Goal: Find specific page/section: Find specific page/section

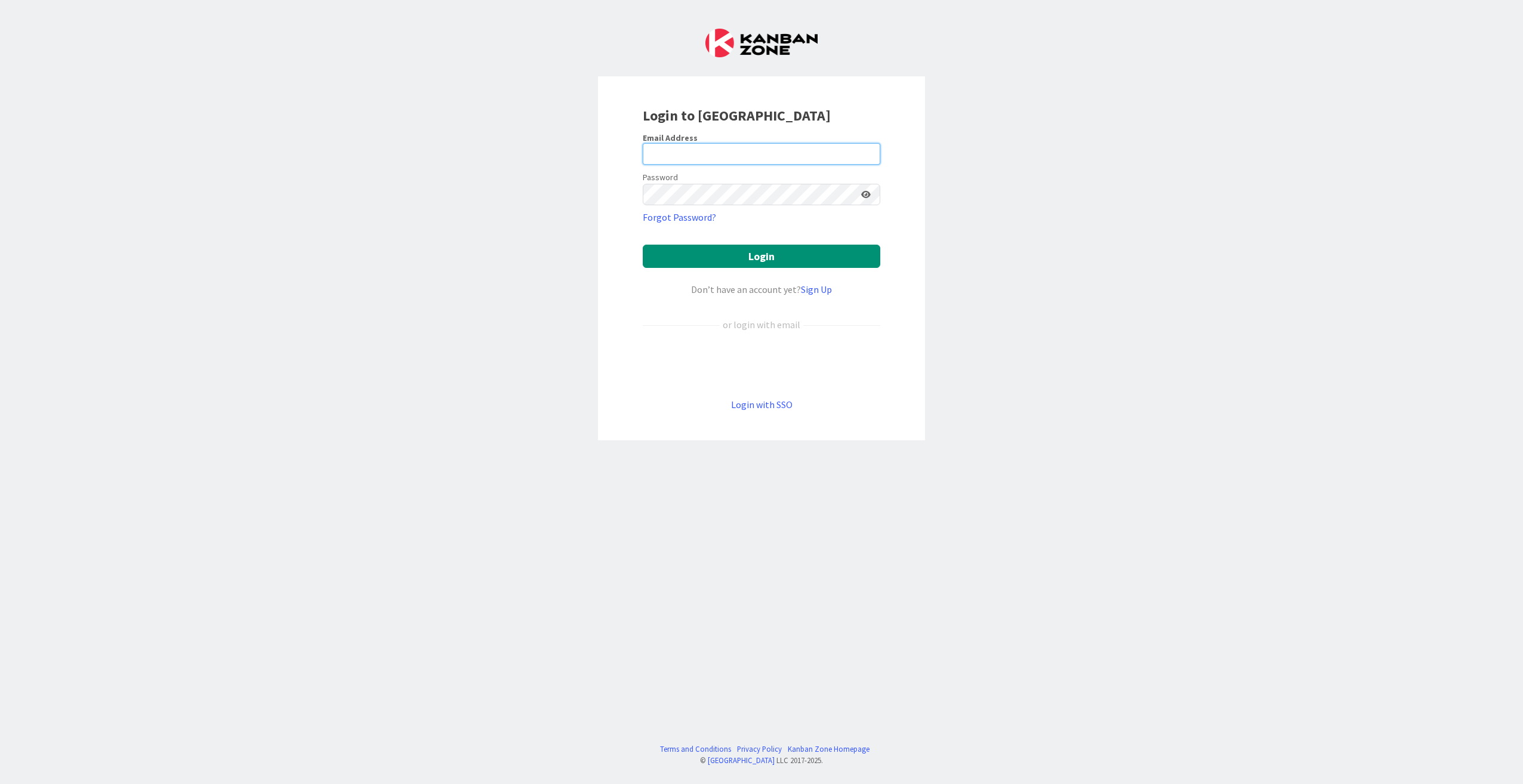
type input "[EMAIL_ADDRESS][DOMAIN_NAME]"
click at [764, 257] on button "Login" at bounding box center [762, 255] width 237 height 23
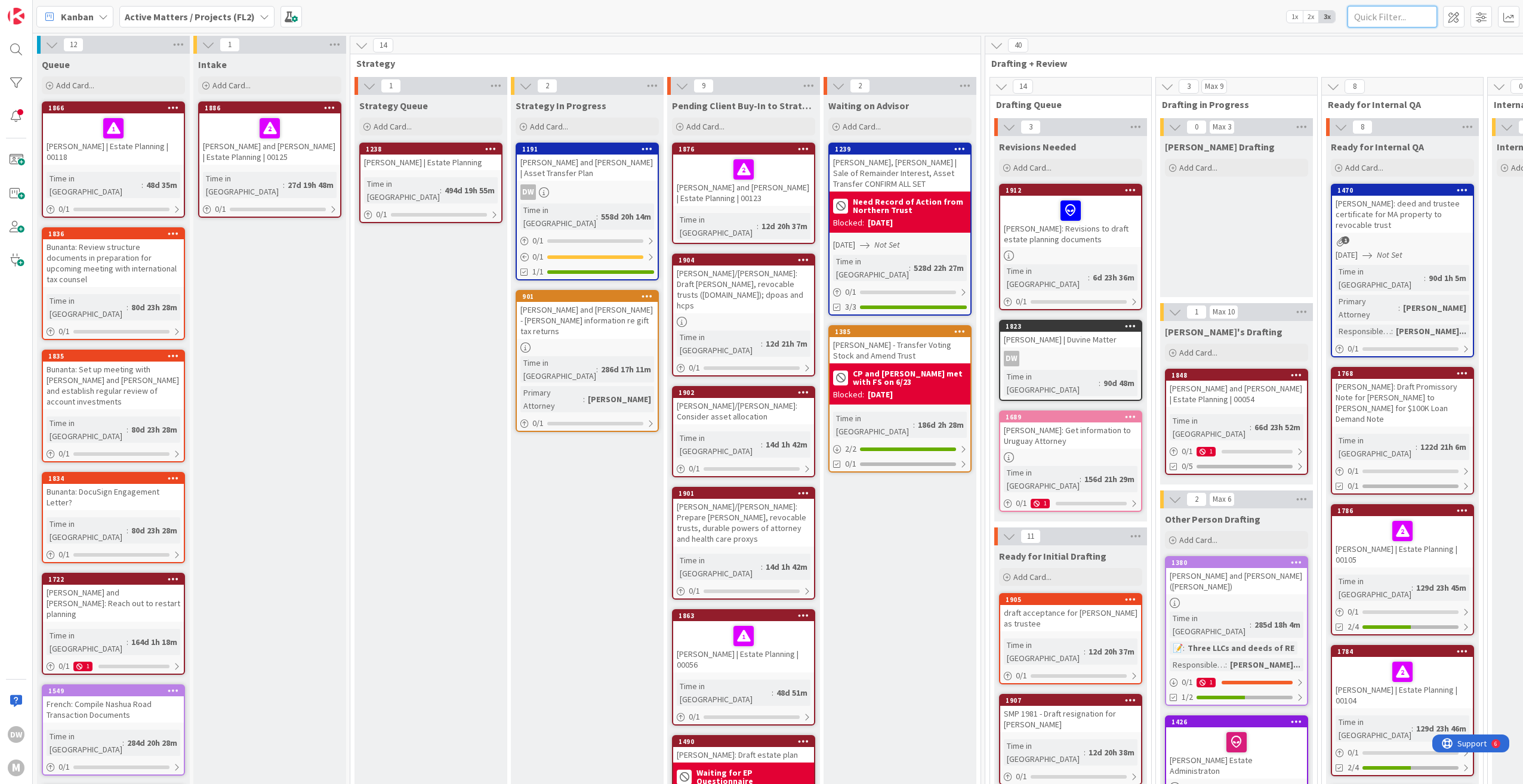
click at [1375, 22] on input "text" at bounding box center [1392, 17] width 89 height 21
type input "paisner"
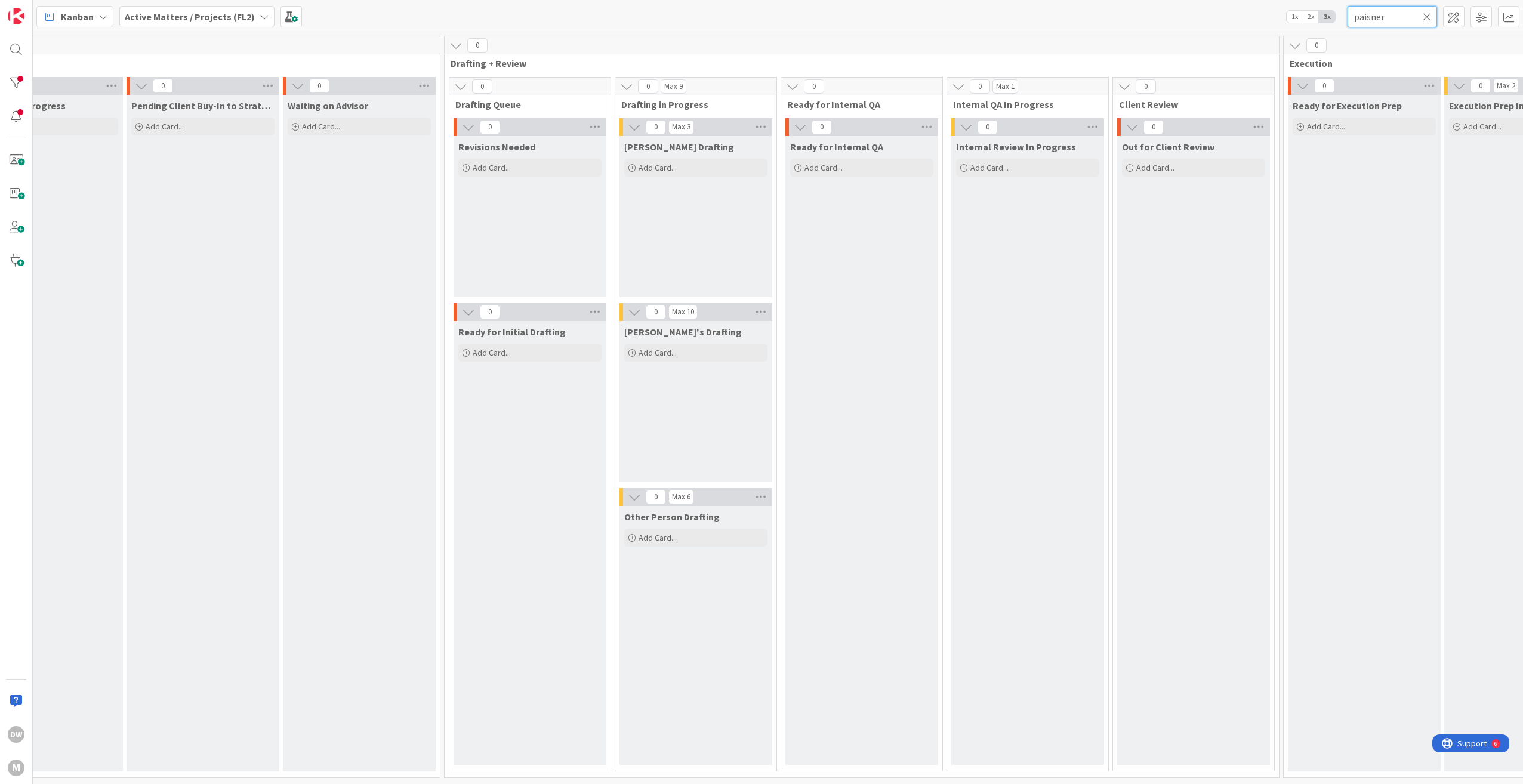
scroll to position [4, 0]
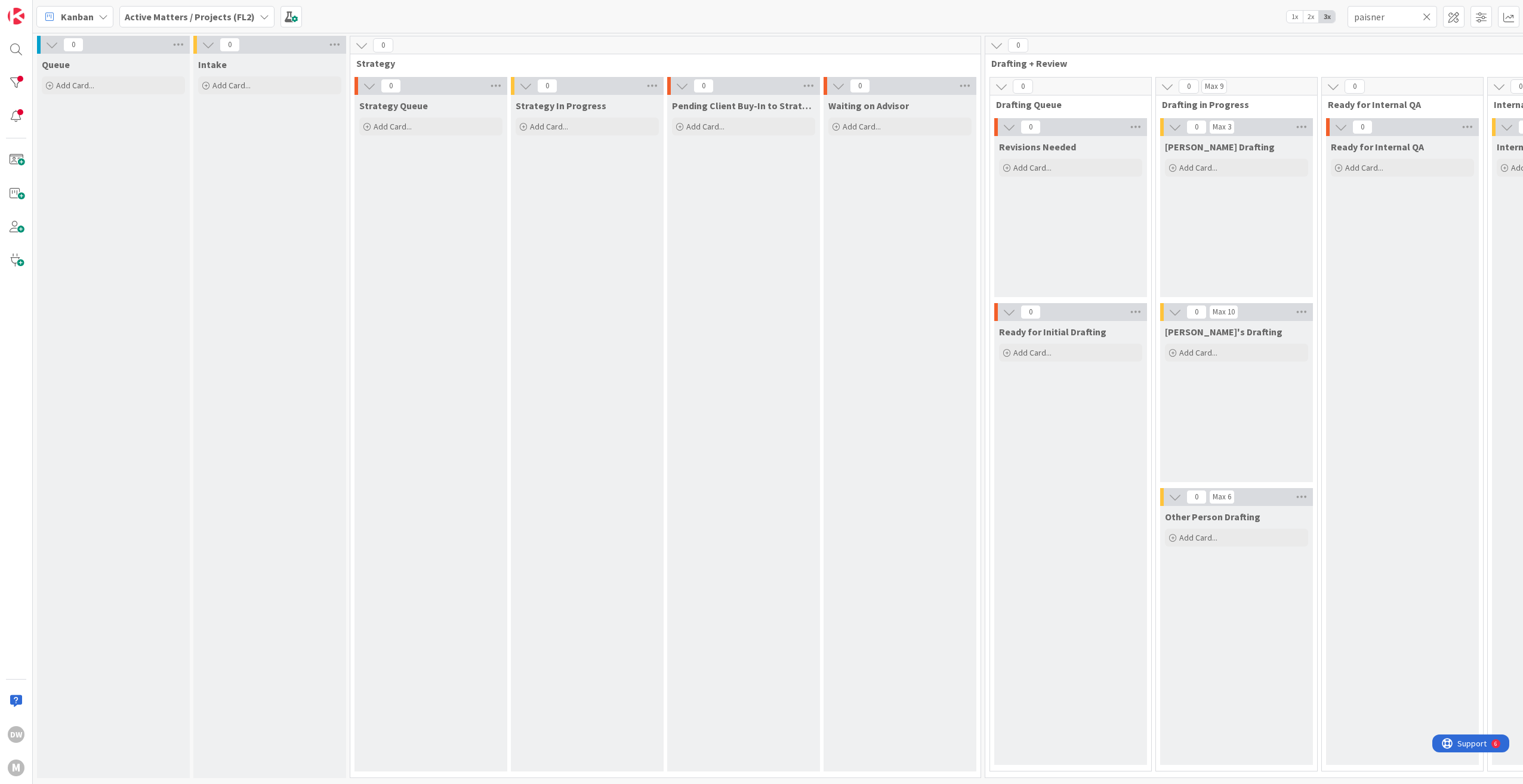
click at [261, 22] on div "Active Matters / Projects (FL2)" at bounding box center [197, 17] width 155 height 21
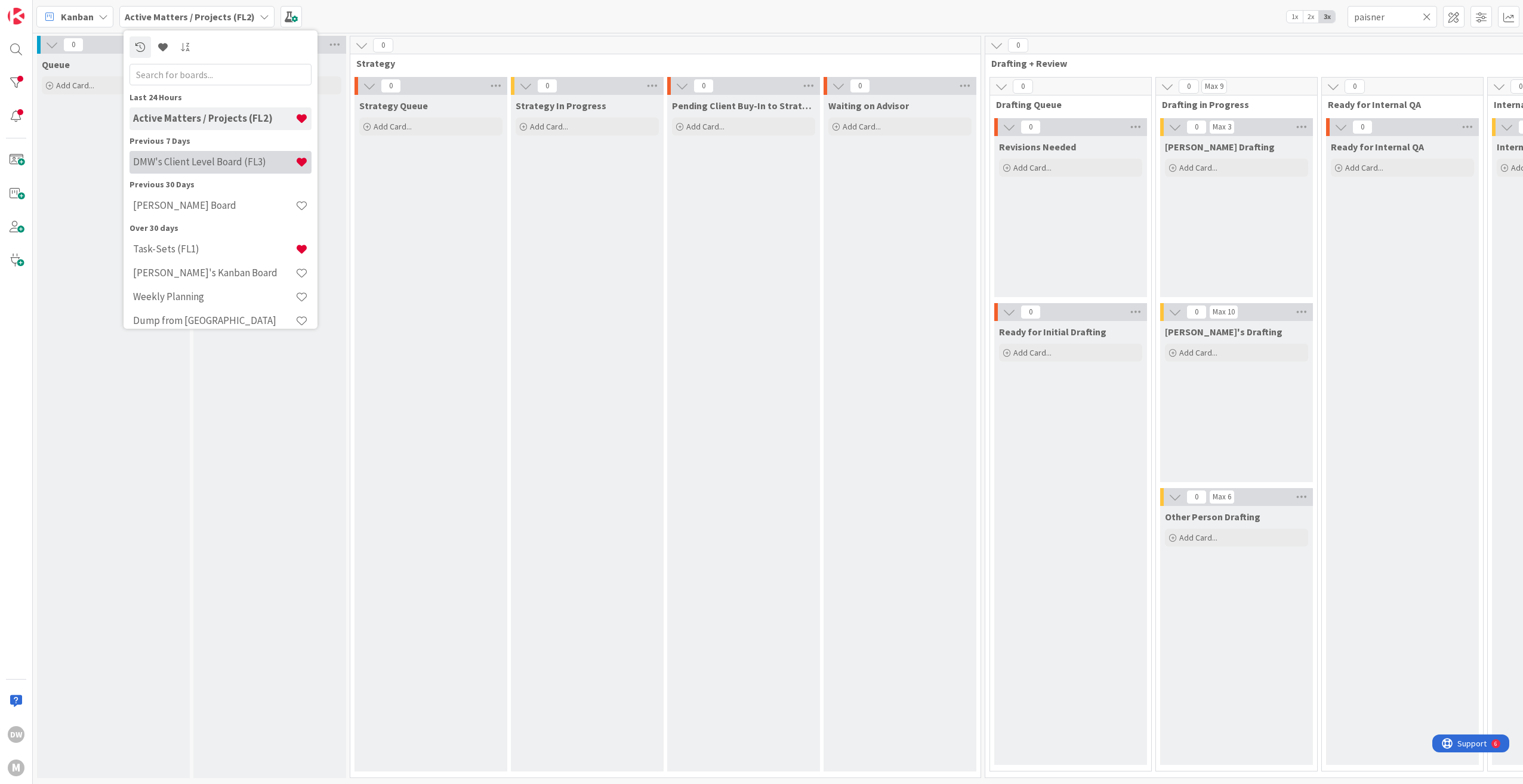
click at [208, 164] on h4 "DMW's Client Level Board (FL3)" at bounding box center [214, 161] width 162 height 12
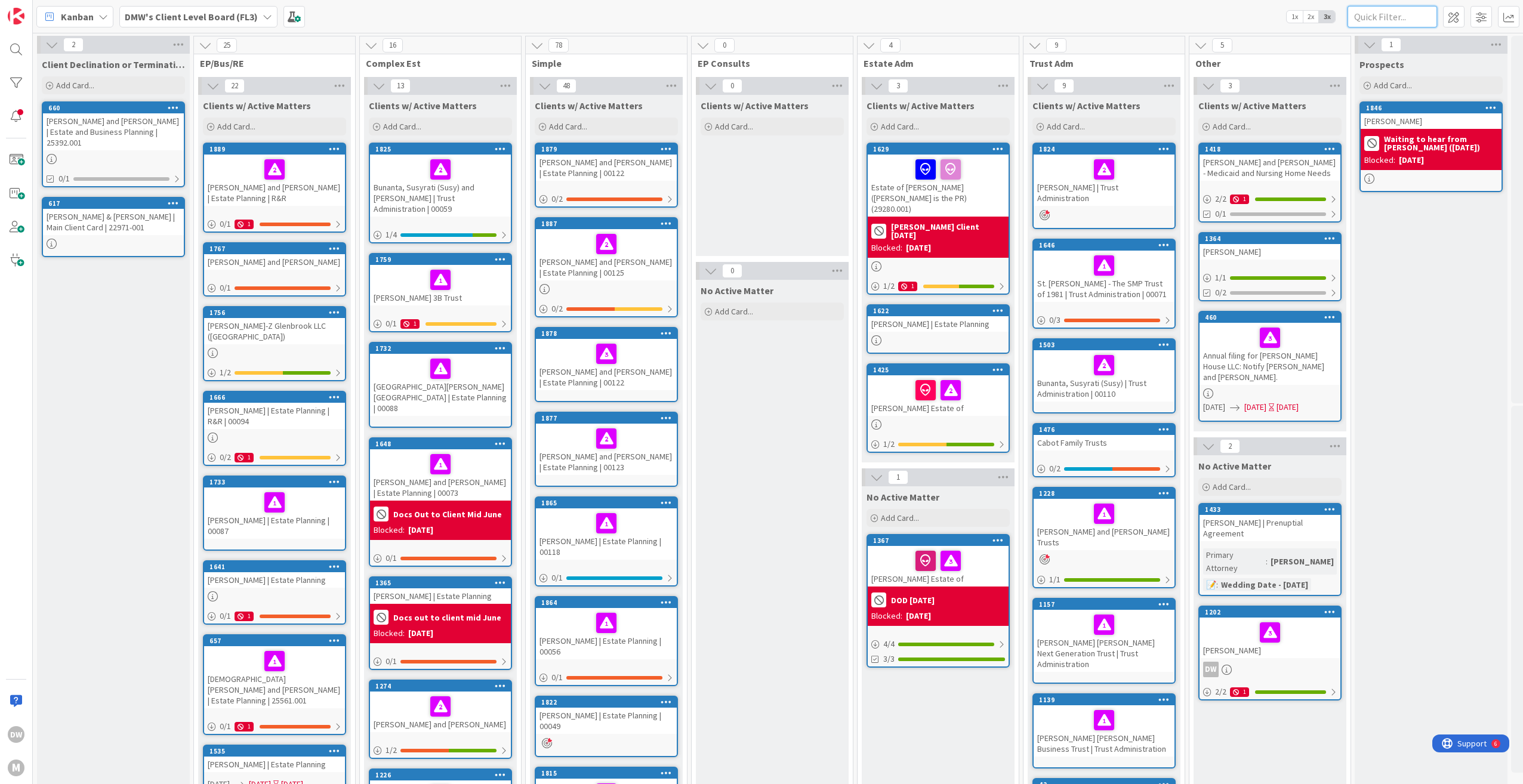
click at [1406, 21] on input "text" at bounding box center [1392, 17] width 89 height 21
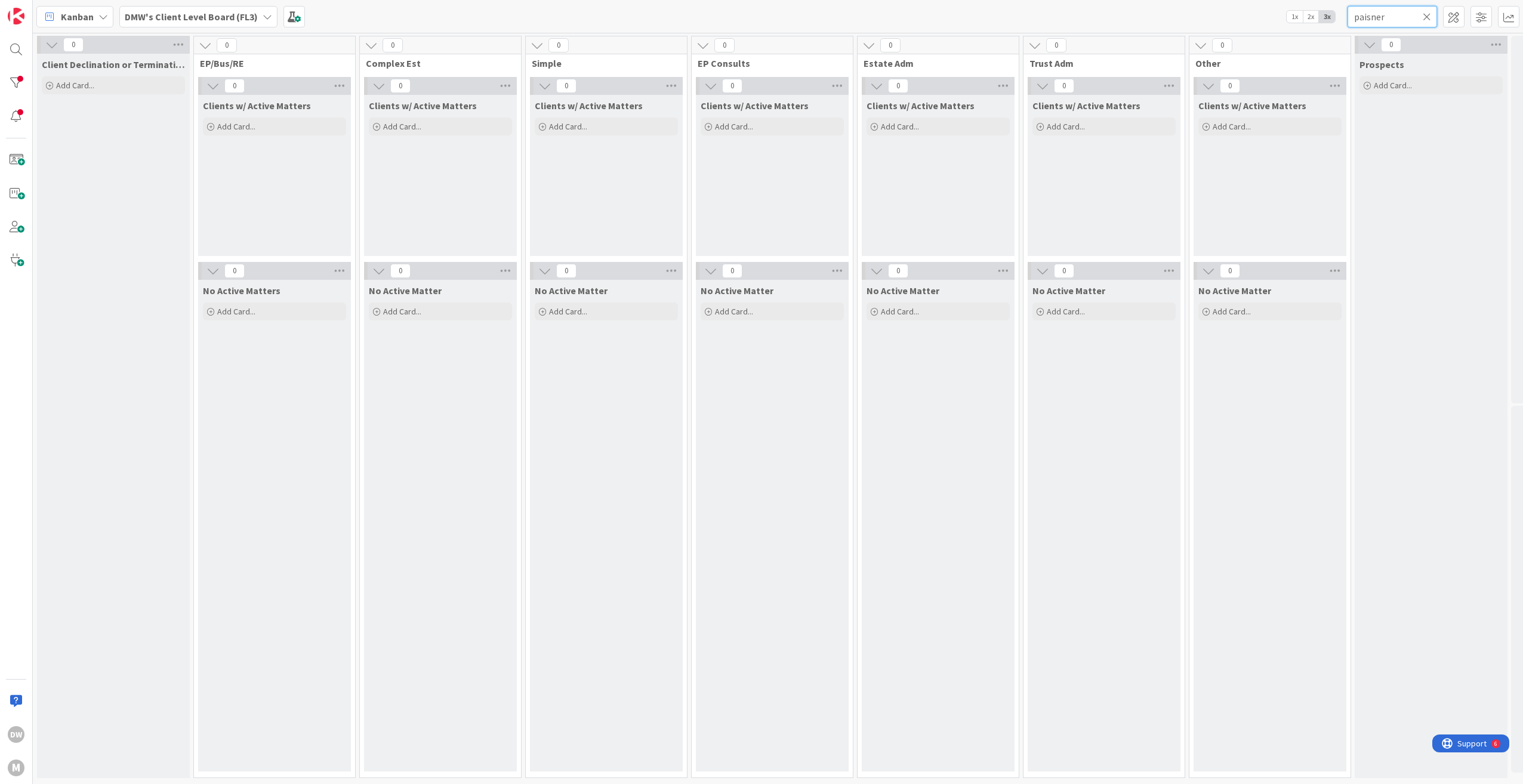
type input "paisner"
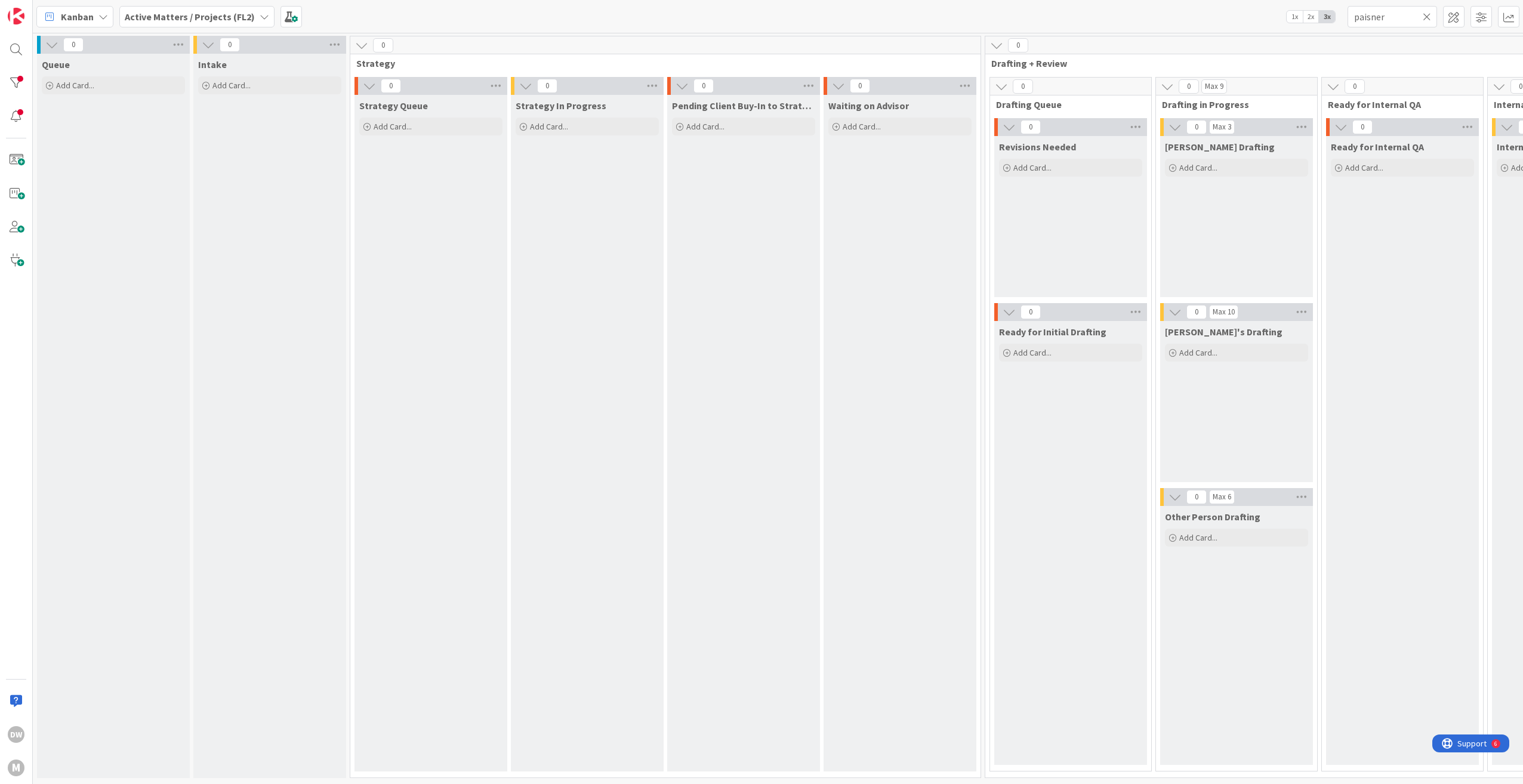
click at [1425, 17] on icon at bounding box center [1427, 17] width 9 height 11
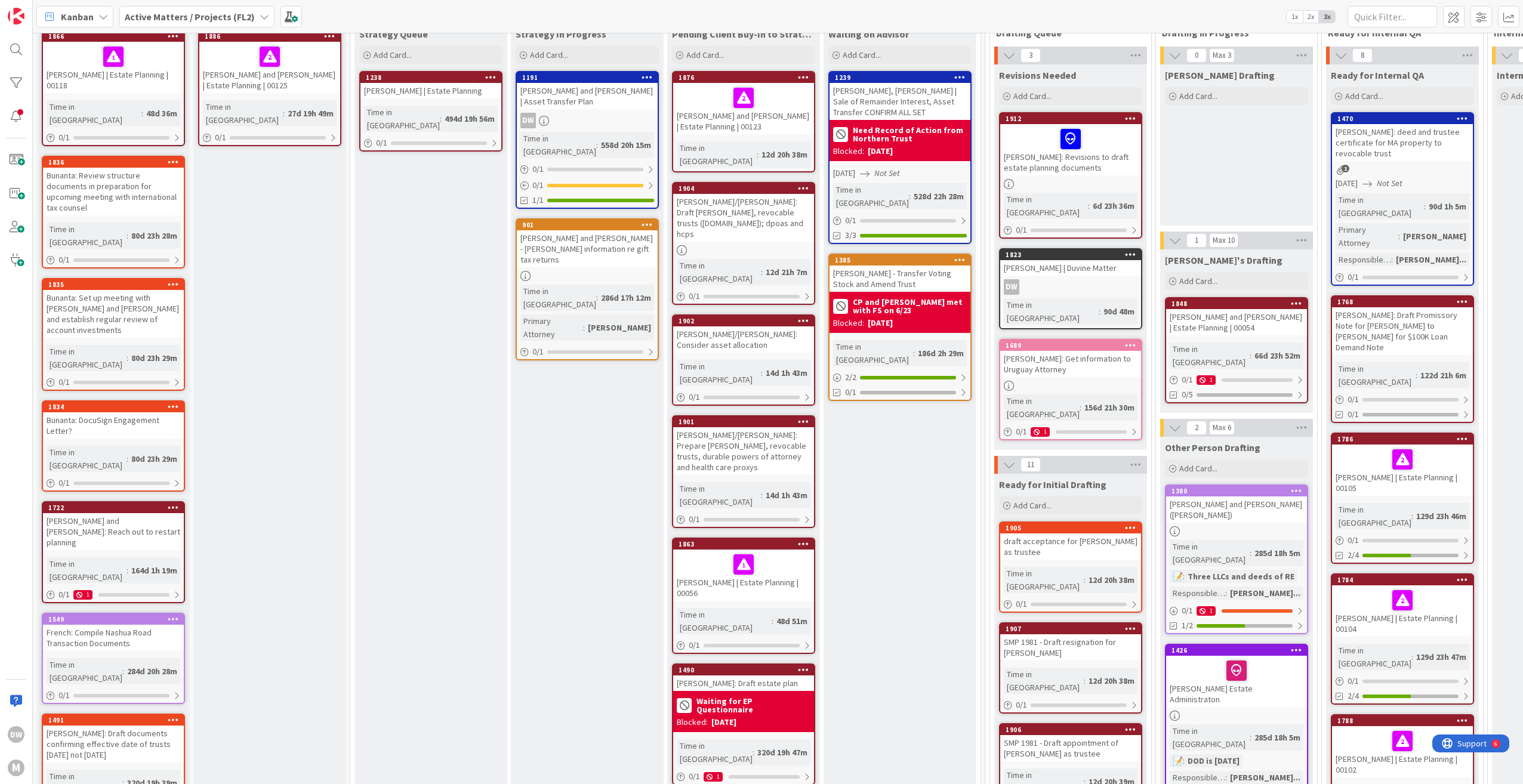
scroll to position [59, 0]
